Goal: Task Accomplishment & Management: Manage account settings

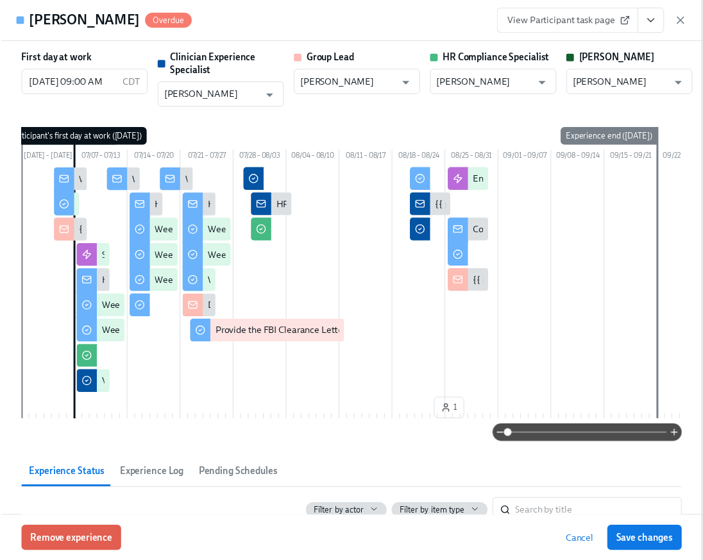
scroll to position [0, 21838]
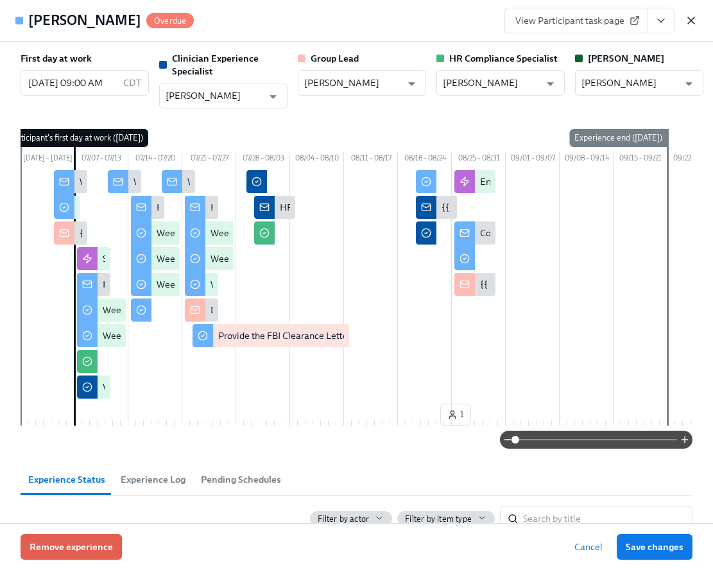
click at [691, 25] on icon "button" at bounding box center [691, 20] width 13 height 13
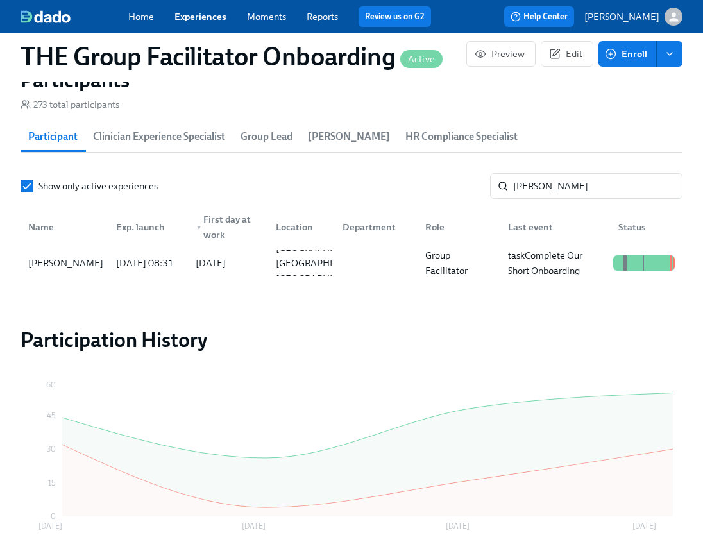
scroll to position [0, 21829]
click at [584, 193] on input "hoke" at bounding box center [597, 186] width 169 height 26
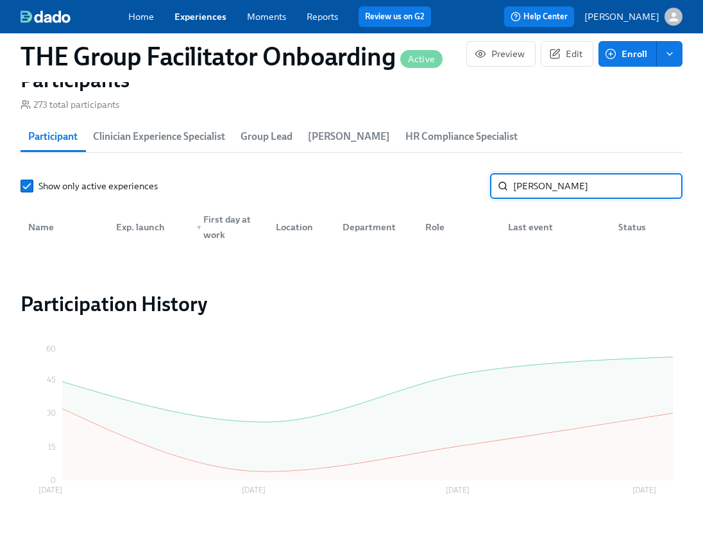
type input "justo\"
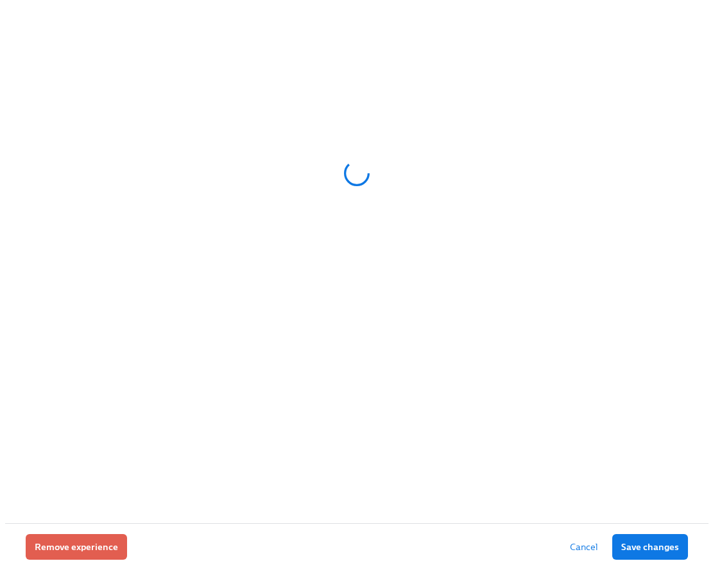
scroll to position [957, 0]
drag, startPoint x: 709, startPoint y: 78, endPoint x: 655, endPoint y: 381, distance: 307.0
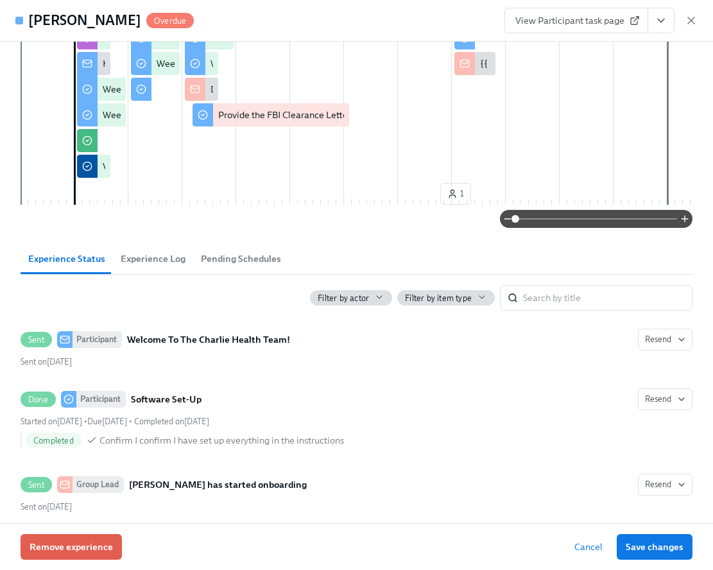
scroll to position [81, 0]
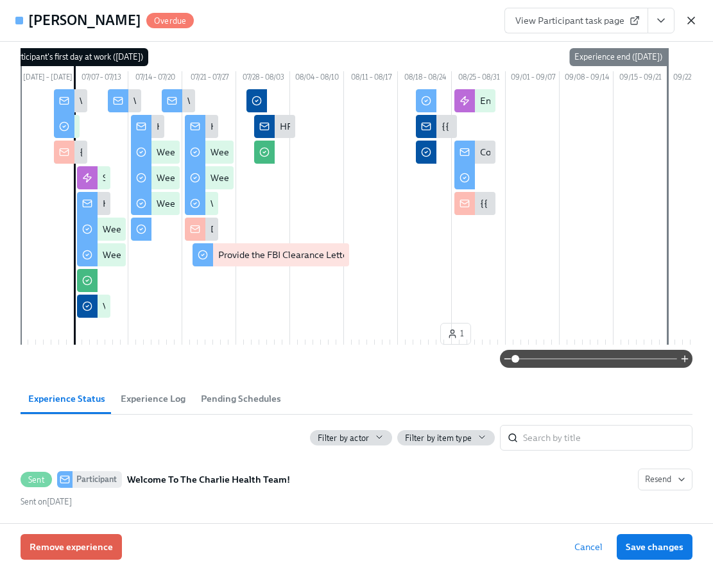
click at [685, 16] on icon "button" at bounding box center [691, 20] width 13 height 13
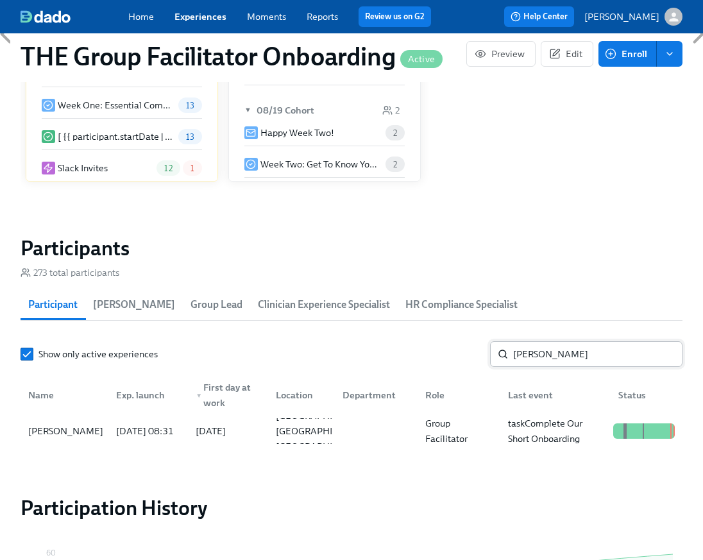
click at [556, 366] on input "hoke" at bounding box center [597, 354] width 169 height 26
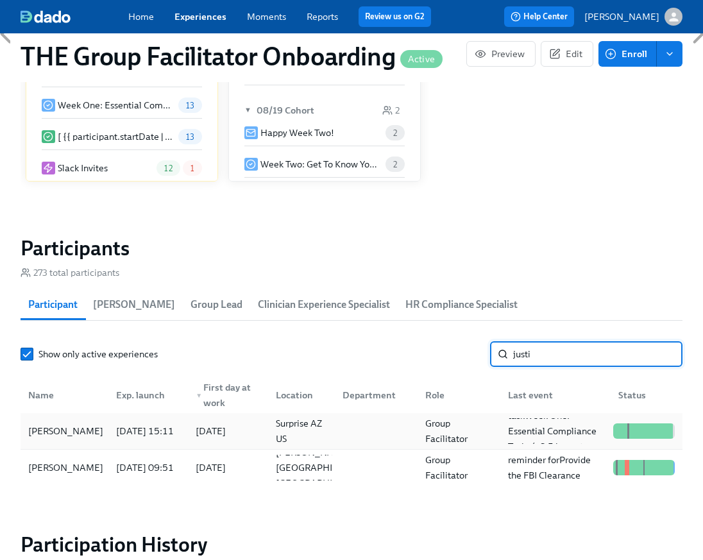
click at [70, 439] on div "Justice Graham" at bounding box center [65, 431] width 85 height 15
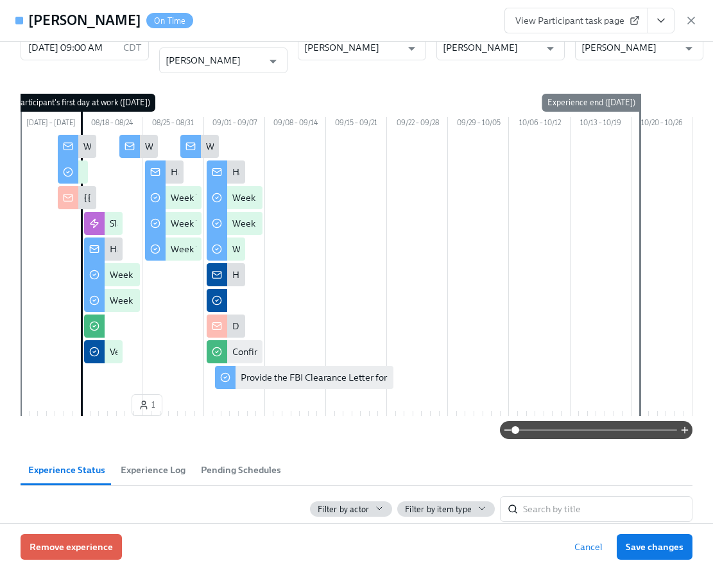
scroll to position [30, 0]
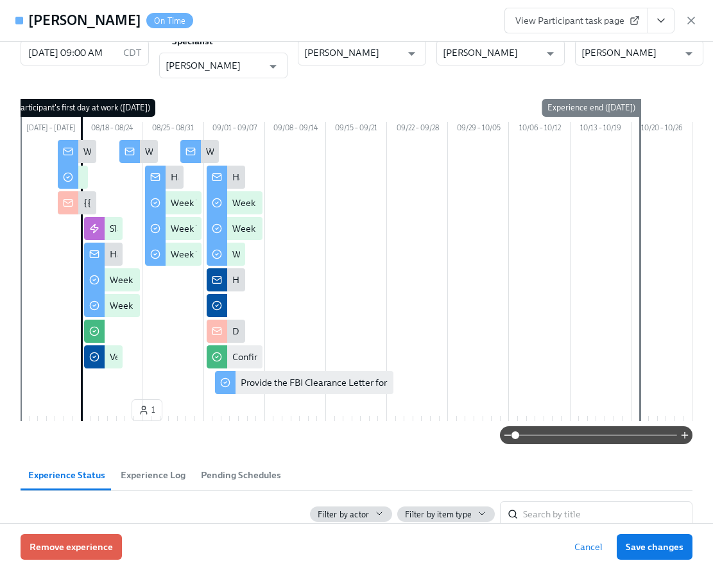
click at [664, 19] on icon "View task page" at bounding box center [661, 20] width 13 height 13
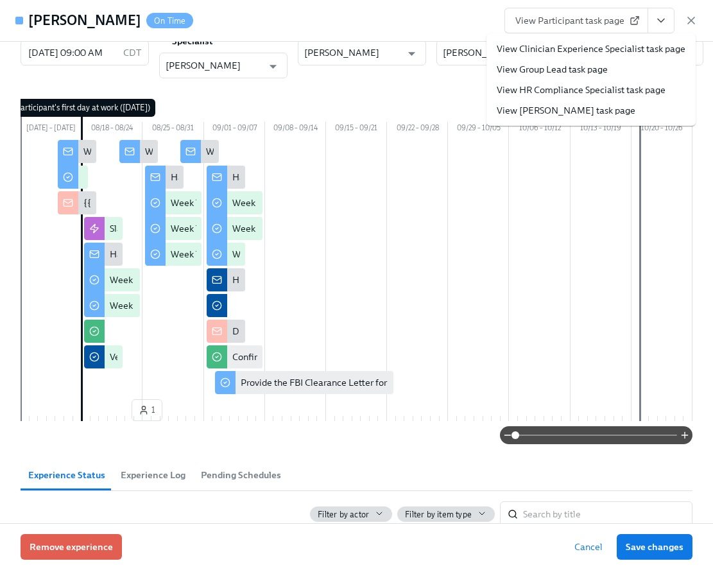
click at [612, 46] on link "View Clinician Experience Specialist task page" at bounding box center [591, 48] width 189 height 13
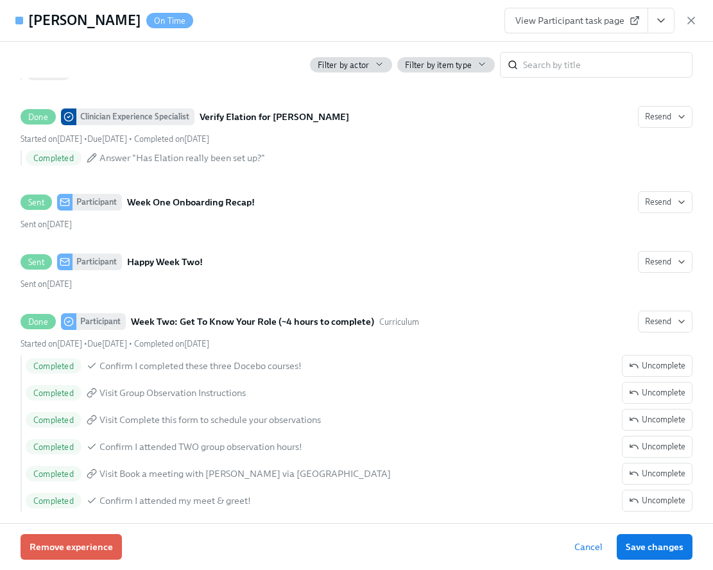
scroll to position [1576, 0]
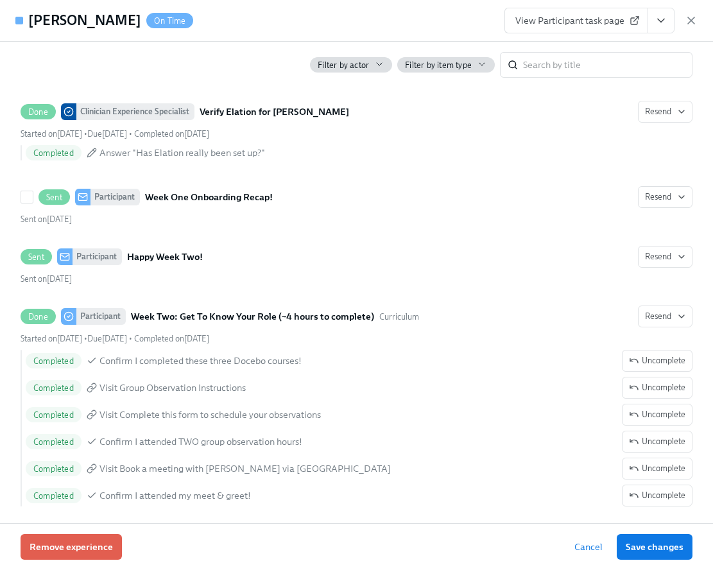
drag, startPoint x: 606, startPoint y: 236, endPoint x: 581, endPoint y: 248, distance: 27.0
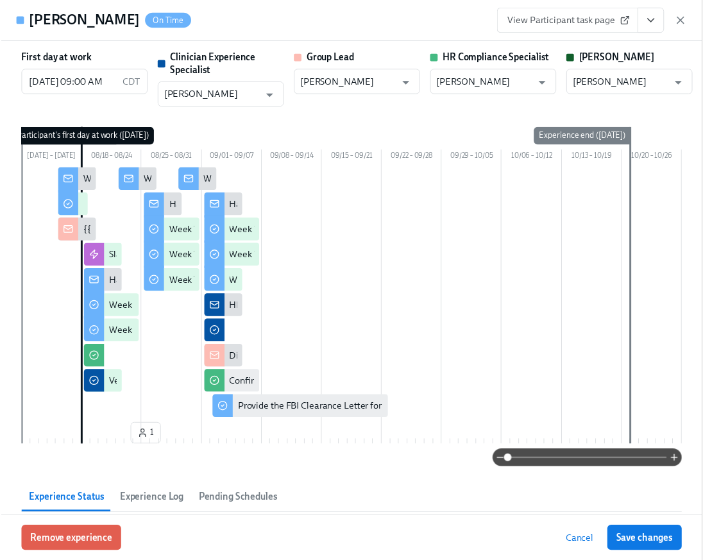
scroll to position [0, 21838]
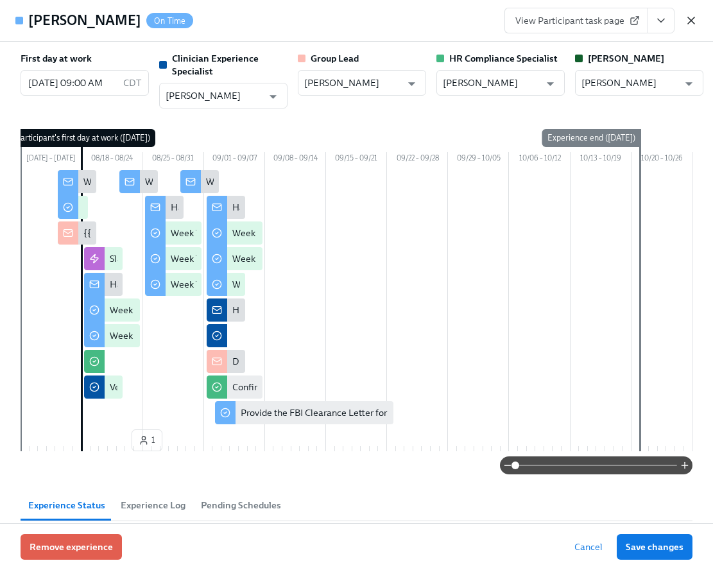
click at [694, 22] on icon "button" at bounding box center [691, 20] width 13 height 13
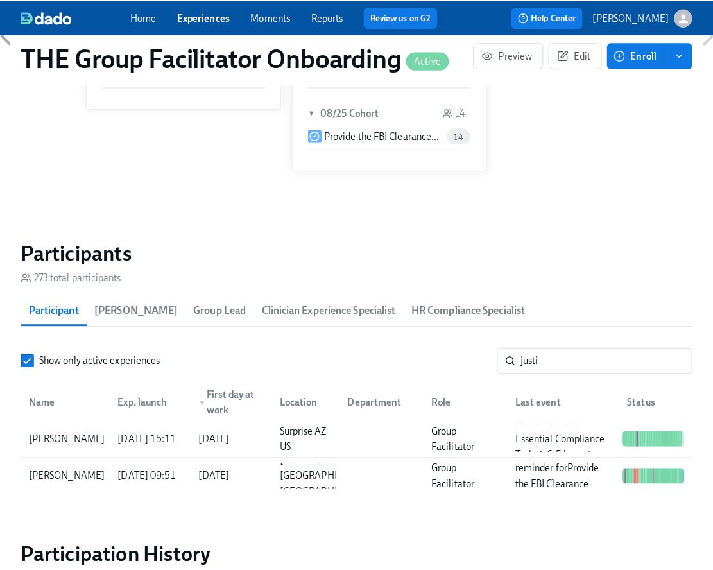
scroll to position [0, 21829]
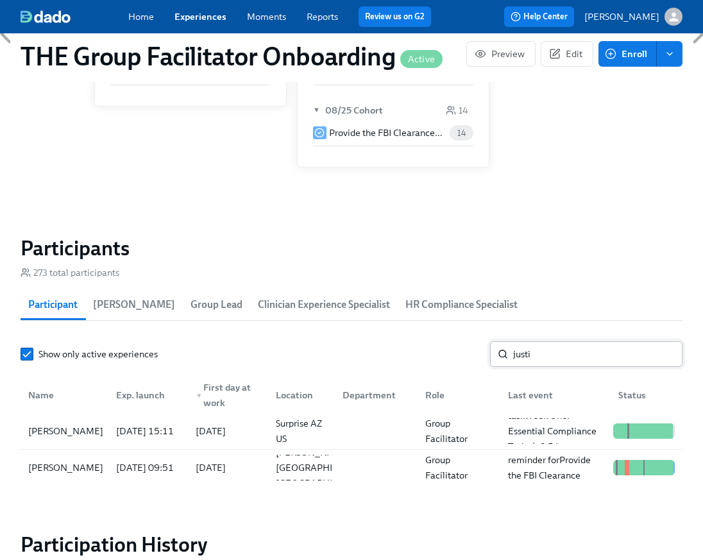
click at [522, 359] on input "justi" at bounding box center [597, 354] width 169 height 26
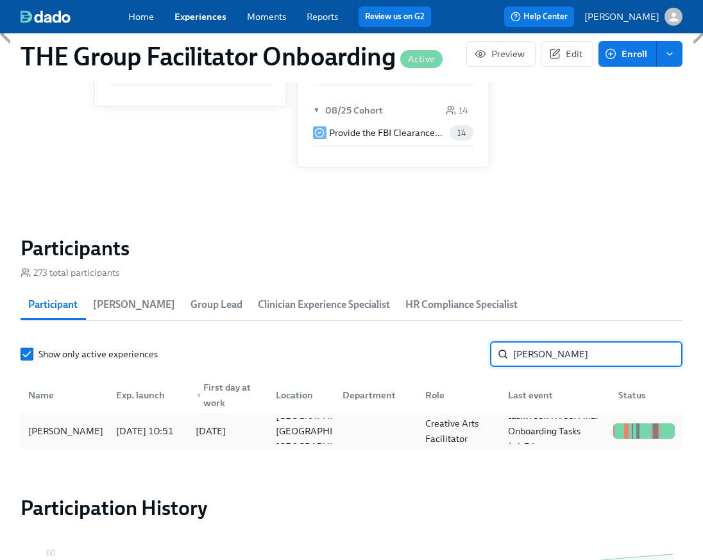
click at [173, 433] on div "2025/07/31 10:51" at bounding box center [145, 431] width 68 height 15
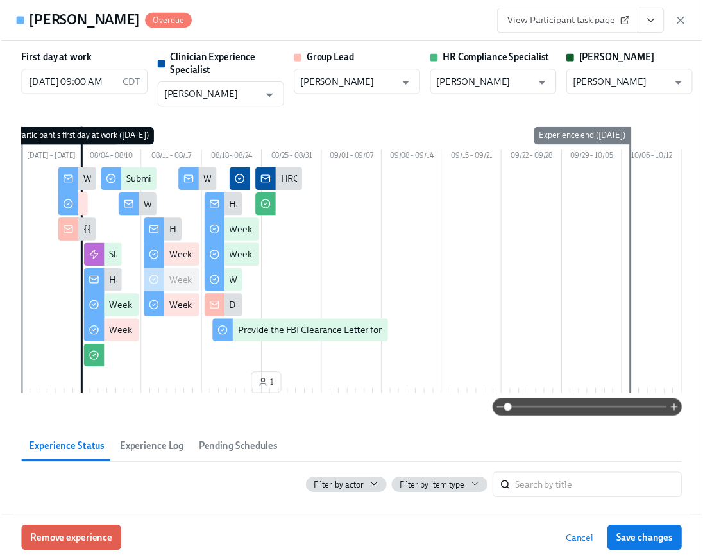
scroll to position [0, 21838]
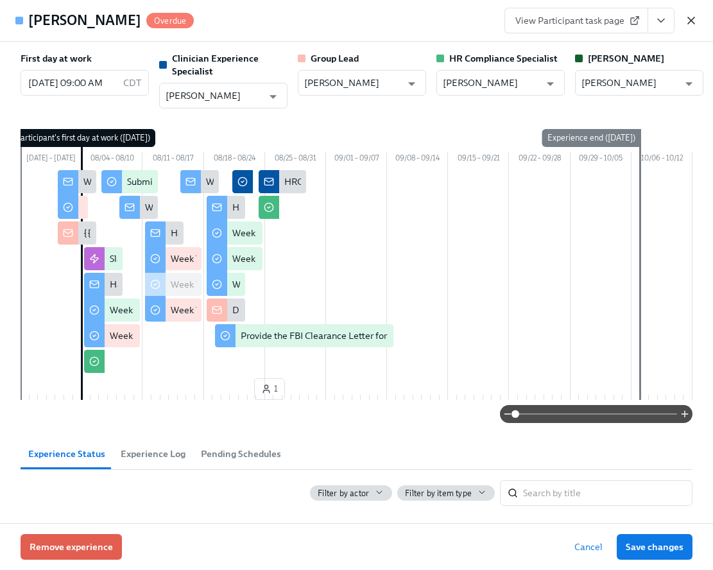
click at [692, 14] on icon "button" at bounding box center [691, 20] width 13 height 13
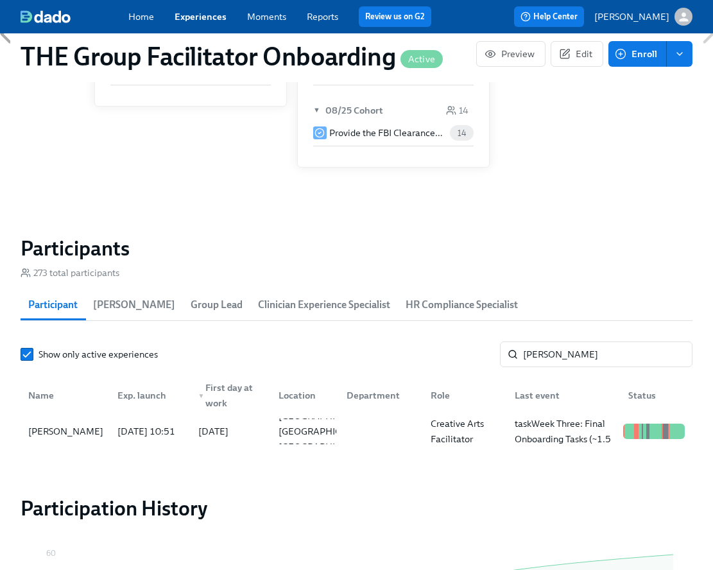
scroll to position [0, 21829]
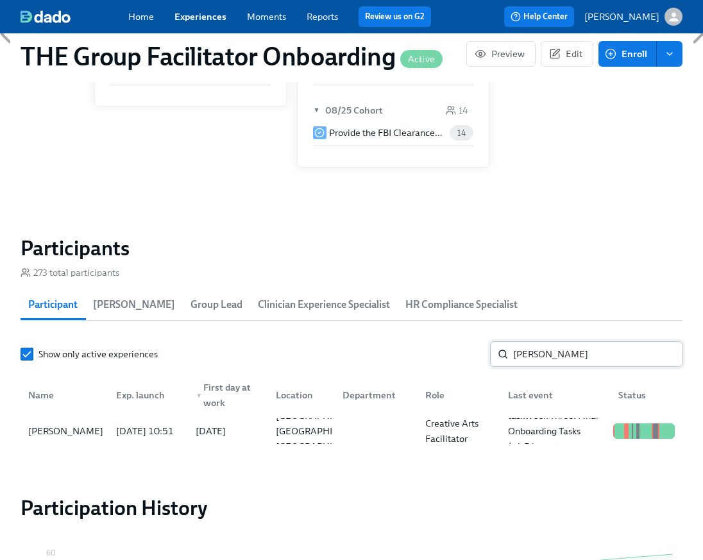
click at [562, 358] on input "valeri" at bounding box center [597, 354] width 169 height 26
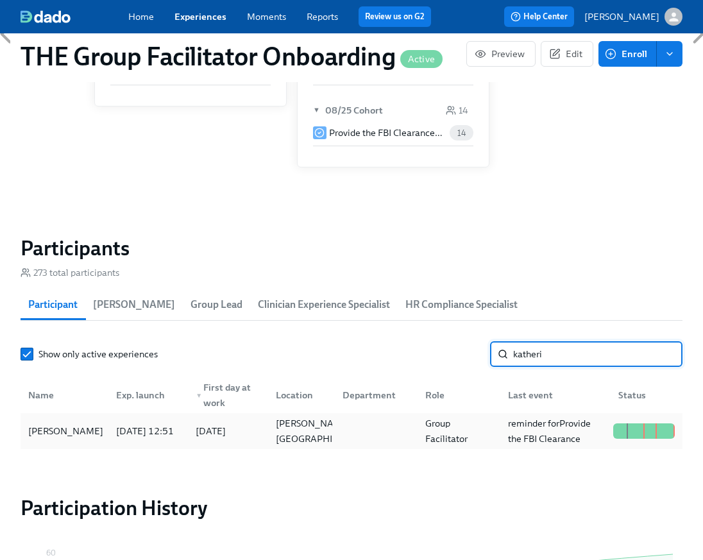
click at [160, 436] on div "2025/07/11 12:51" at bounding box center [145, 431] width 68 height 15
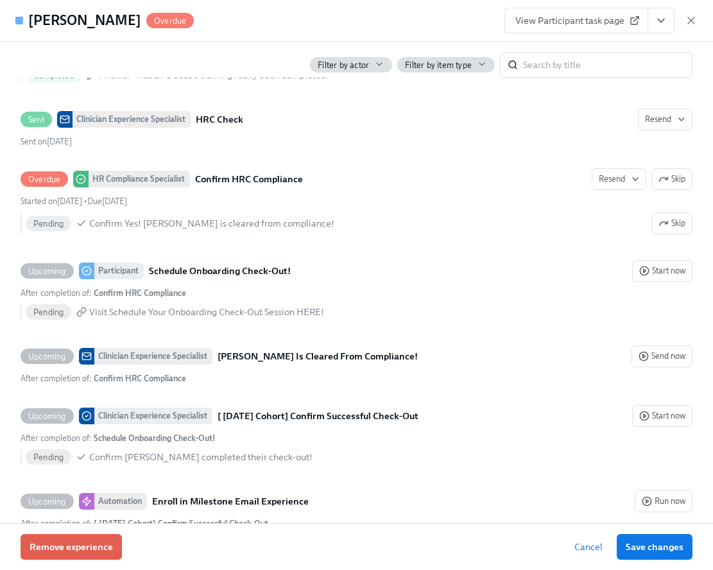
scroll to position [3076, 0]
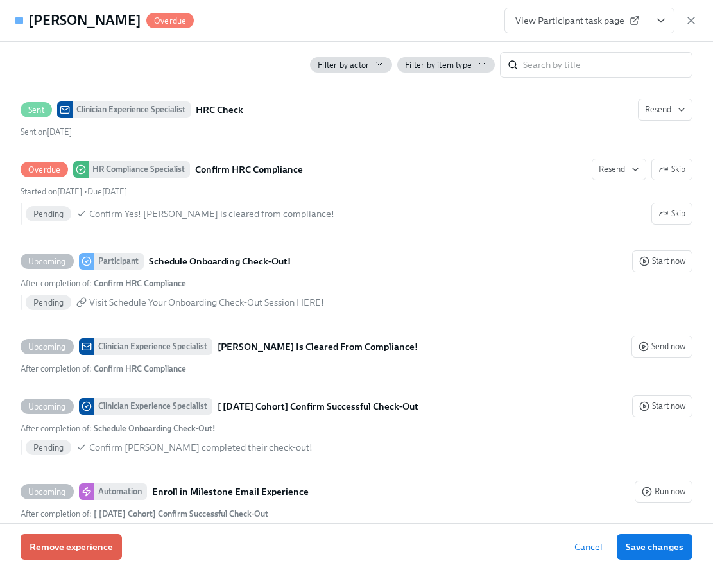
click at [671, 21] on button "View task page" at bounding box center [661, 21] width 27 height 26
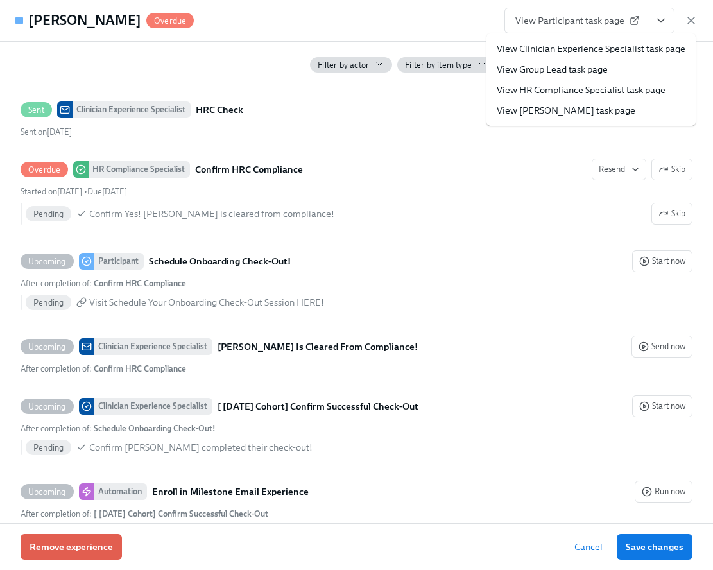
click at [649, 55] on link "View Clinician Experience Specialist task page" at bounding box center [591, 48] width 189 height 13
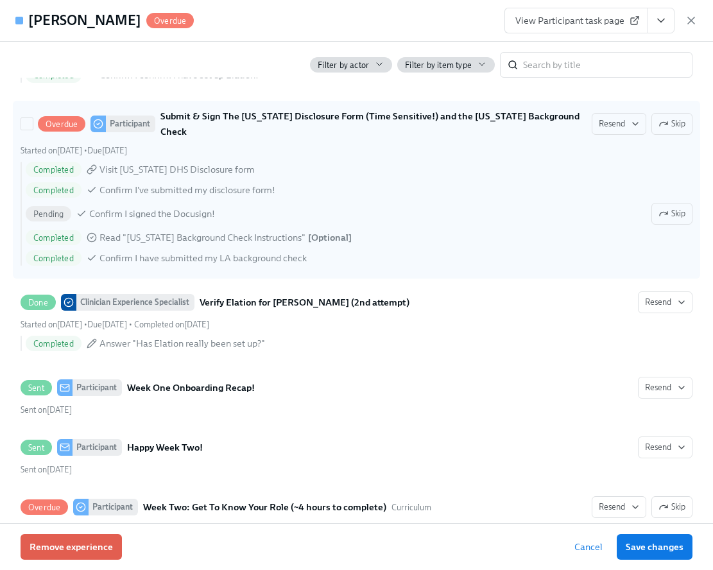
scroll to position [1573, 0]
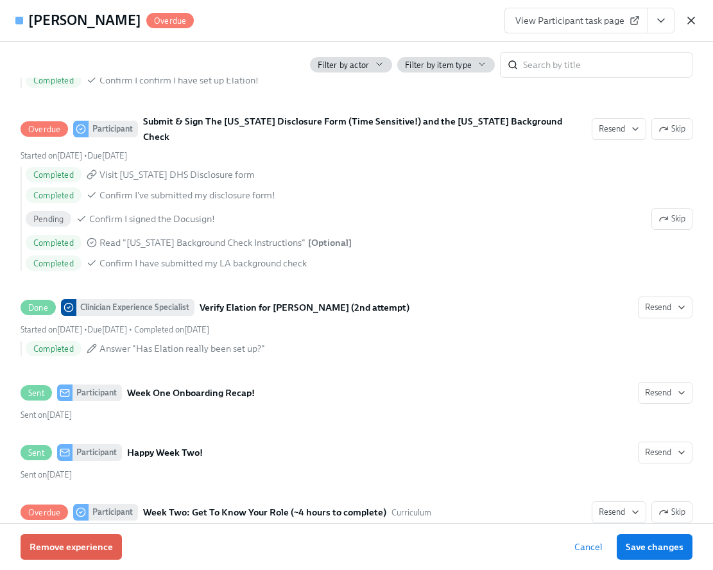
click at [689, 22] on icon "button" at bounding box center [691, 20] width 6 height 6
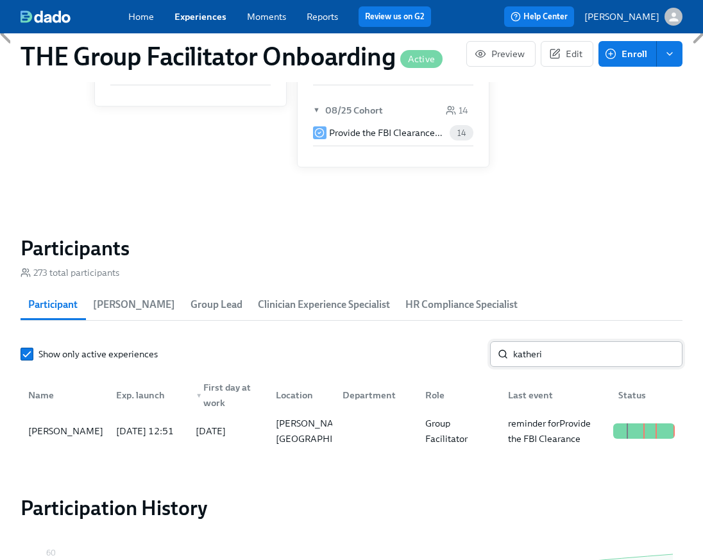
click at [533, 360] on input "katheri" at bounding box center [597, 354] width 169 height 26
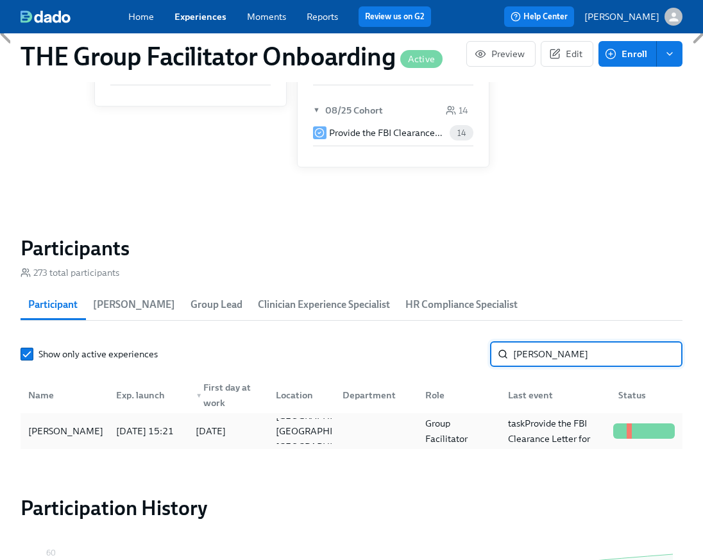
type input "[PERSON_NAME]"
click at [86, 439] on div "[PERSON_NAME]" at bounding box center [65, 431] width 85 height 15
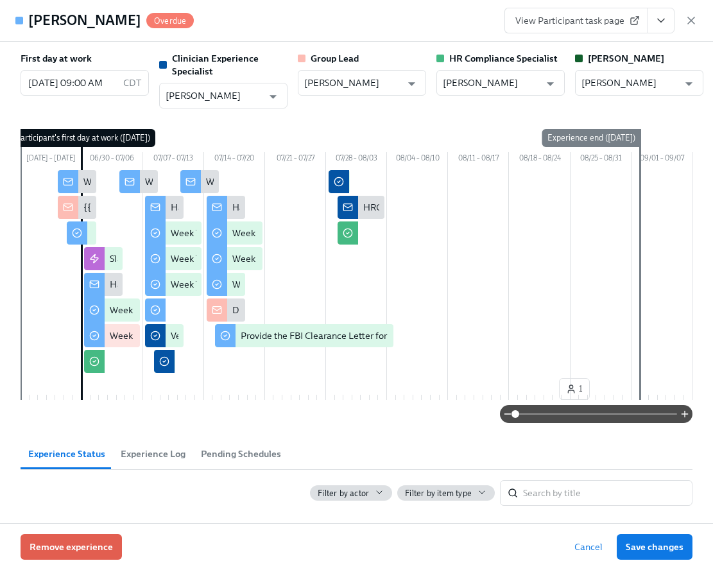
click at [666, 18] on icon "View task page" at bounding box center [661, 20] width 13 height 13
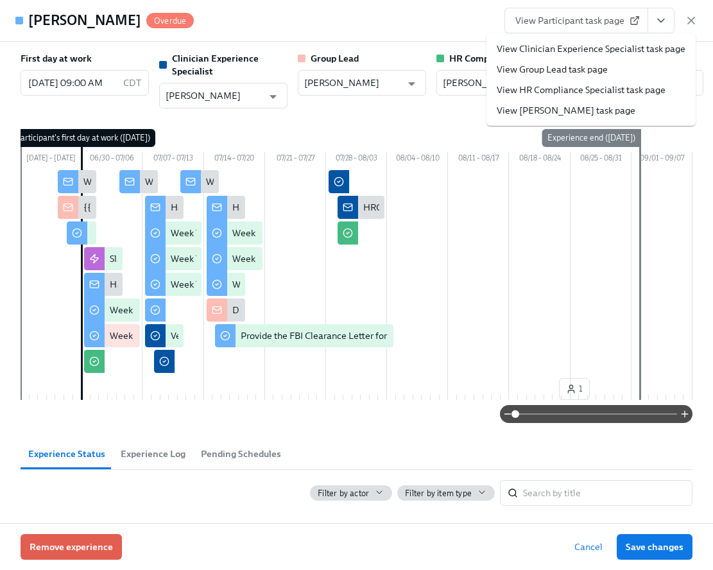
click at [624, 50] on link "View Clinician Experience Specialist task page" at bounding box center [591, 48] width 189 height 13
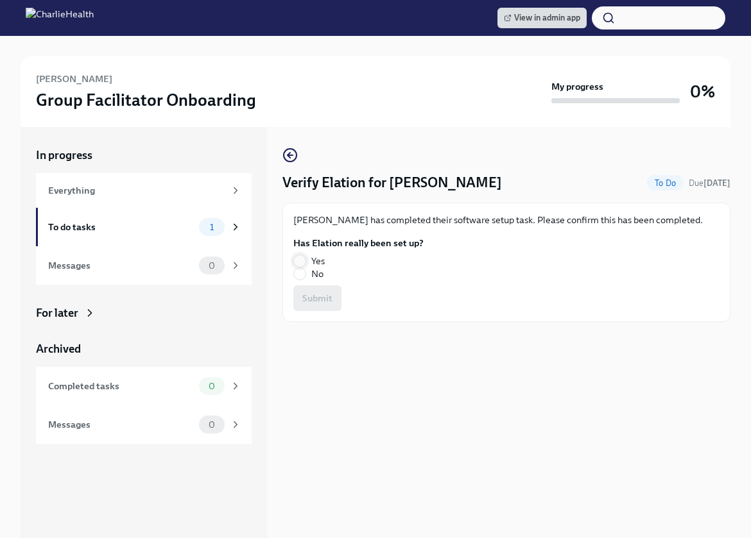
click at [299, 256] on input "Yes" at bounding box center [300, 261] width 12 height 12
radio input "true"
click at [314, 289] on button "Submit" at bounding box center [317, 299] width 48 height 26
click at [307, 271] on label "No" at bounding box center [353, 274] width 120 height 13
click at [305, 271] on input "No" at bounding box center [300, 274] width 12 height 12
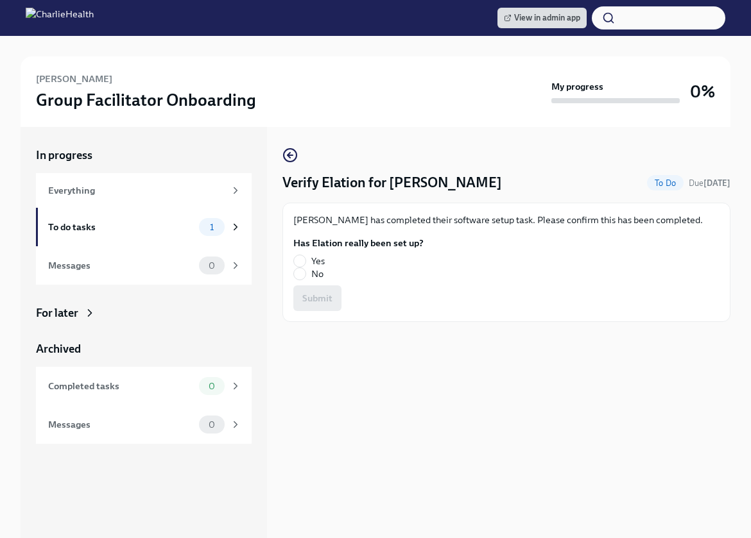
radio input "true"
click at [311, 290] on button "Submit" at bounding box center [317, 299] width 48 height 26
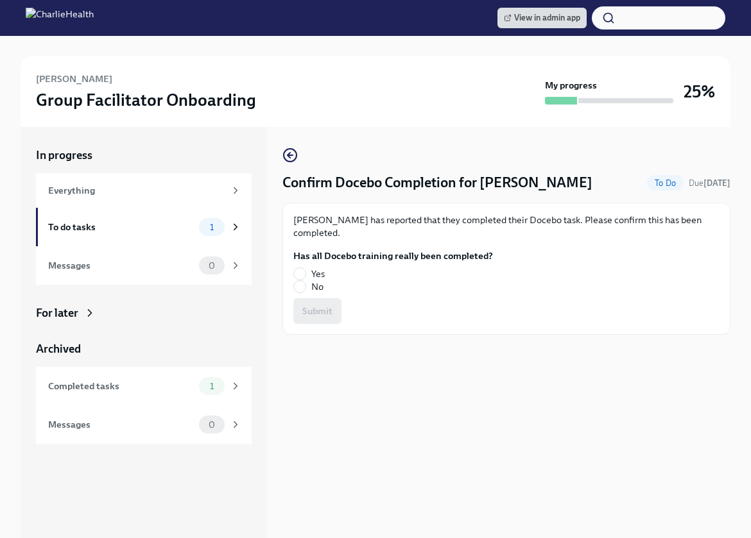
click at [308, 286] on label "No" at bounding box center [387, 286] width 189 height 13
click at [305, 286] on input "No" at bounding box center [300, 287] width 12 height 12
radio input "true"
click at [309, 305] on span "Submit" at bounding box center [317, 311] width 30 height 13
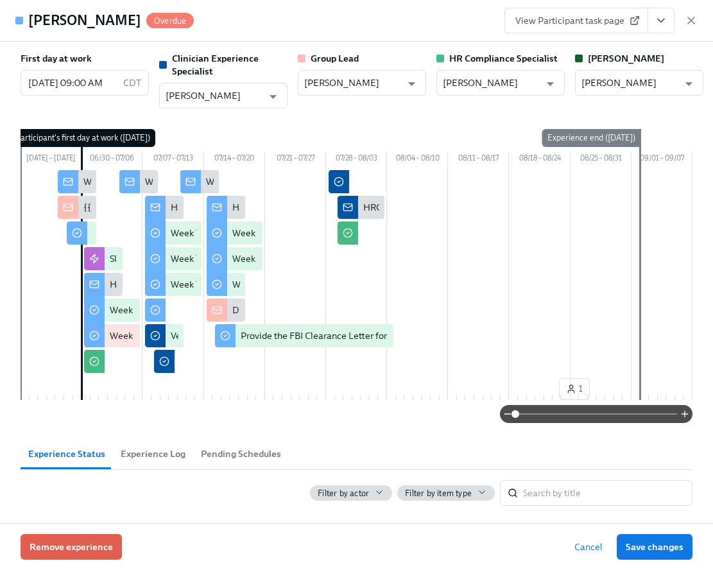
scroll to position [0, 21838]
